Goal: Use online tool/utility

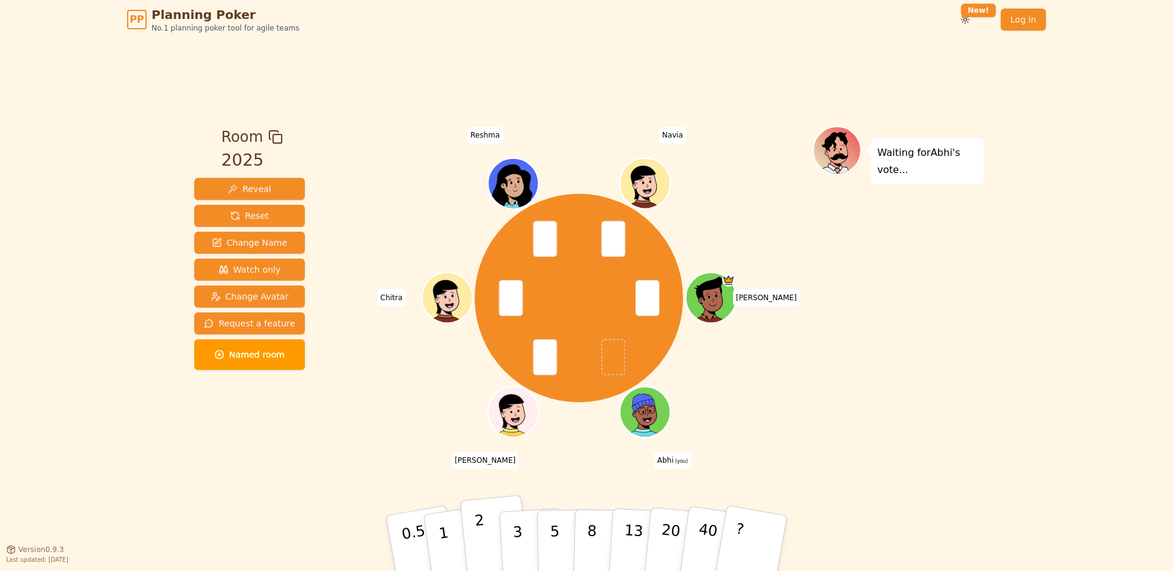
click at [487, 539] on button "2" at bounding box center [495, 543] width 70 height 97
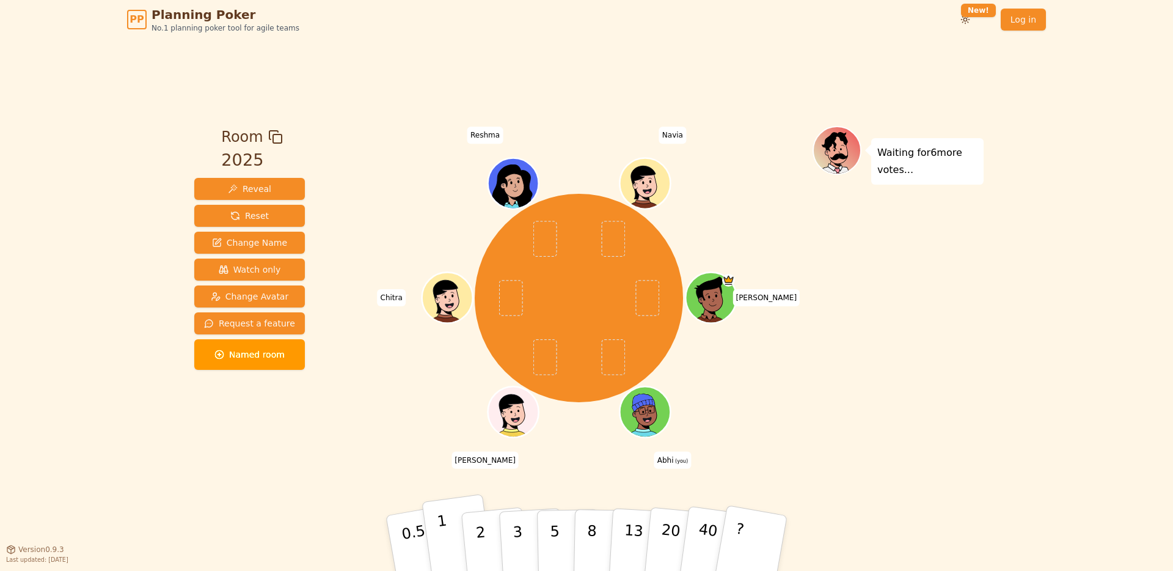
click at [445, 533] on button "1" at bounding box center [458, 543] width 73 height 99
click at [448, 533] on button "1" at bounding box center [458, 543] width 73 height 99
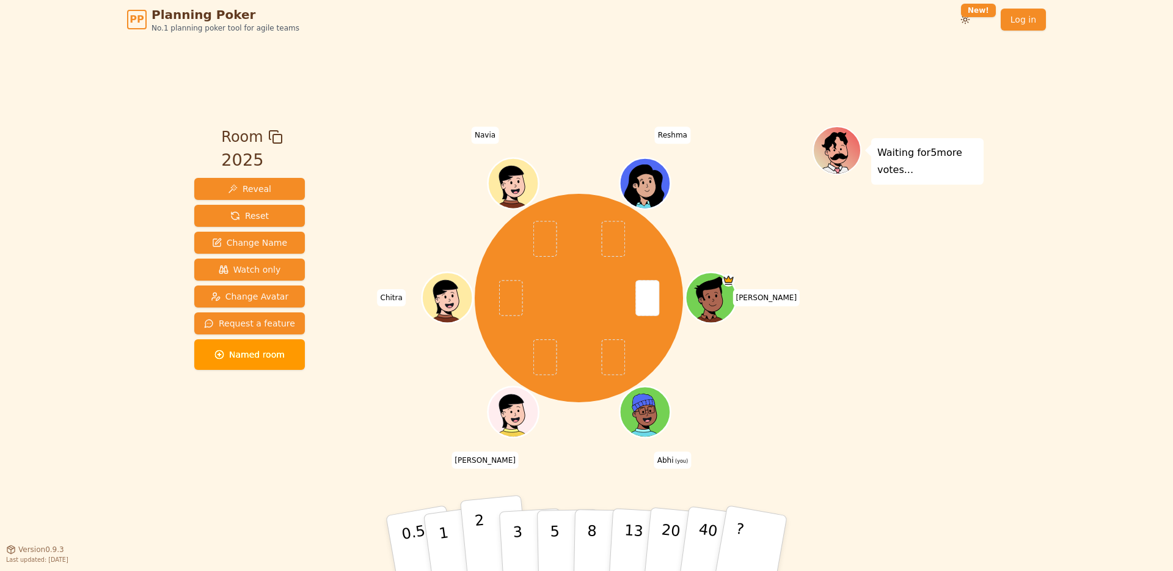
click at [483, 543] on p "2" at bounding box center [482, 544] width 16 height 67
click at [441, 547] on p "1" at bounding box center [445, 544] width 18 height 67
click at [436, 539] on button "1" at bounding box center [458, 543] width 73 height 99
